Goal: Information Seeking & Learning: Understand process/instructions

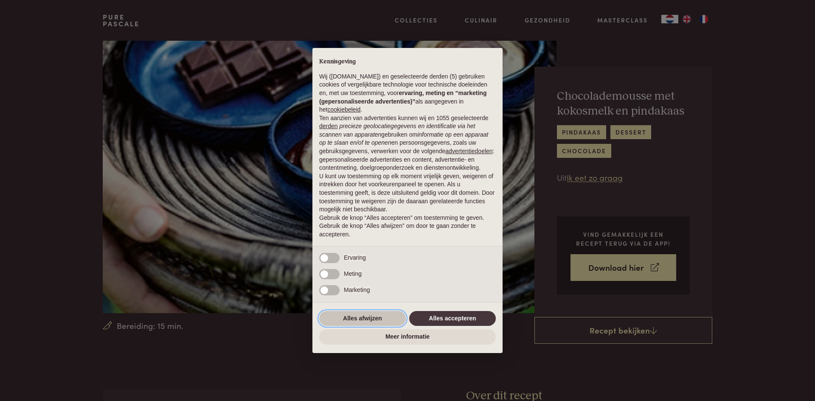
click at [389, 319] on button "Alles afwijzen" at bounding box center [362, 318] width 87 height 15
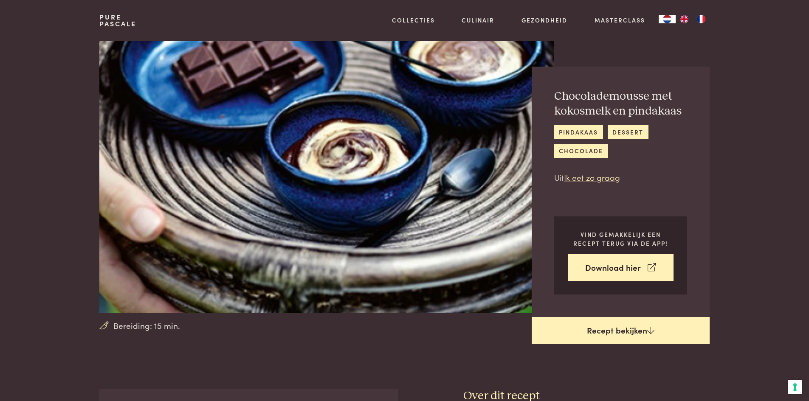
click at [626, 335] on link "Recept bekijken" at bounding box center [621, 330] width 178 height 27
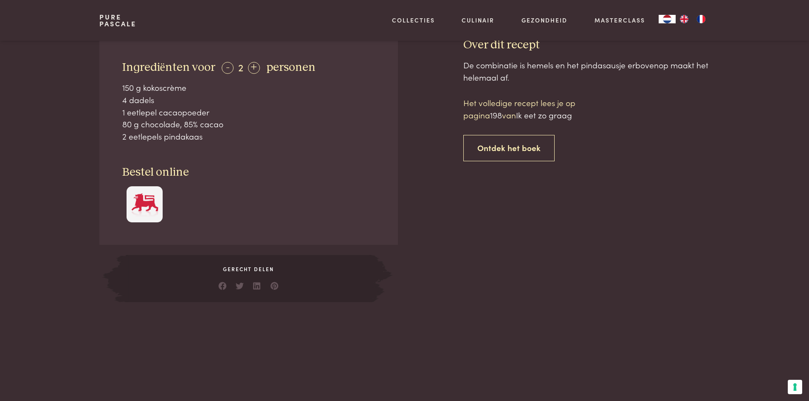
scroll to position [333, 0]
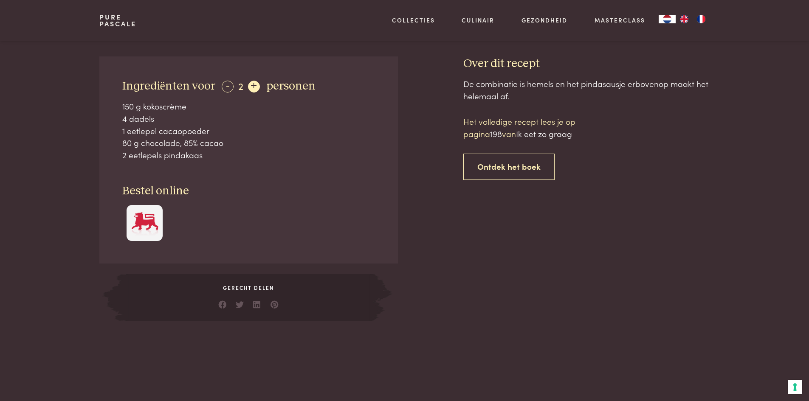
click at [251, 83] on div "+" at bounding box center [254, 87] width 12 height 12
click at [367, 174] on div "Ingrediënten voor - 4 + personen 300 g kokoscrème 8 dadels 2 eetlepels cacaopoe…" at bounding box center [248, 160] width 298 height 208
